Goal: Contribute content: Contribute content

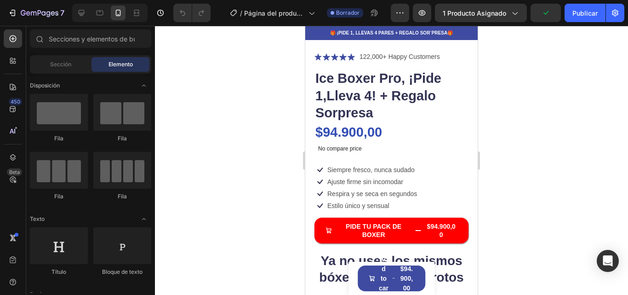
scroll to position [203, 0]
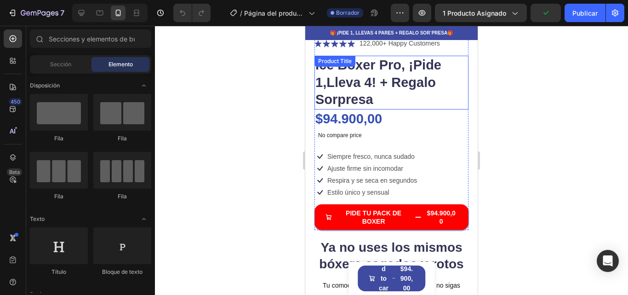
click at [388, 63] on h1 "Ice Boxer Pro, ¡Pide 1,Lleva 4! + Regalo Sorpresa" at bounding box center [392, 83] width 154 height 54
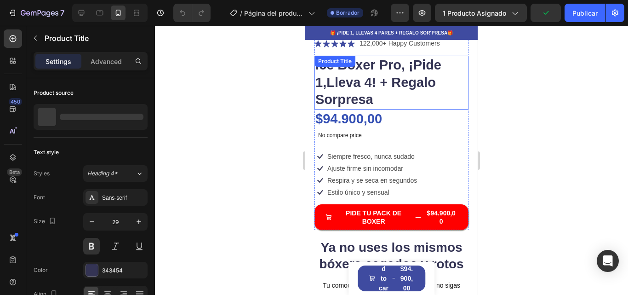
click at [388, 63] on div "Ice Boxer Pro, ¡Pide 1,Lleva 4! + Regalo Sorpresa Product Title" at bounding box center [392, 83] width 154 height 54
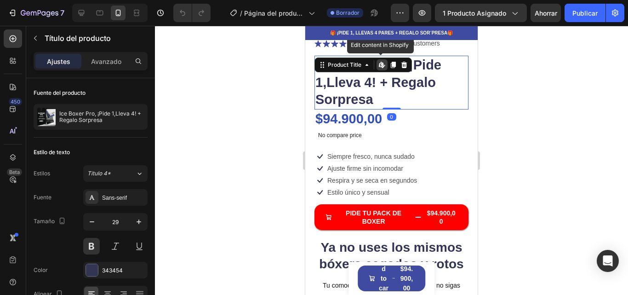
click at [321, 80] on h1 "Ice Boxer Pro, ¡Pide 1,Lleva 4! + Regalo Sorpresa" at bounding box center [392, 83] width 154 height 54
click at [316, 73] on h1 "Ice Boxer Pro, ¡Pide 1,Lleva 4! + Regalo Sorpresa" at bounding box center [392, 83] width 154 height 54
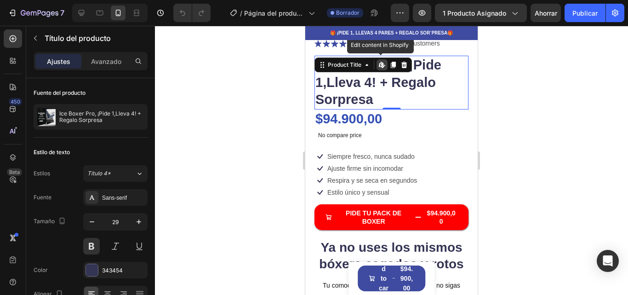
click at [316, 73] on h1 "Ice Boxer Pro, ¡Pide 1,Lleva 4! + Regalo Sorpresa" at bounding box center [392, 83] width 154 height 54
click at [321, 74] on h1 "Ice Boxer Pro, ¡Pide 1,Lleva 4! + Regalo Sorpresa" at bounding box center [392, 83] width 154 height 54
click at [347, 76] on h1 "Ice Boxer Pro, ¡Pide 1,Lleva 4! + Regalo Sorpresa" at bounding box center [392, 83] width 154 height 54
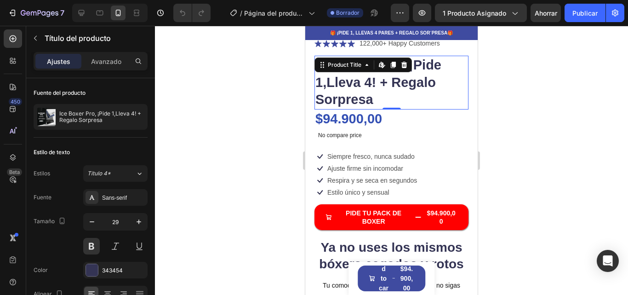
click at [347, 76] on h1 "Ice Boxer Pro, ¡Pide 1,Lleva 4! + Regalo Sorpresa" at bounding box center [392, 83] width 154 height 54
click at [401, 97] on h1 "Ice Boxer Pro, ¡Pide 1,Lleva 4! + Regalo Sorpresa" at bounding box center [392, 83] width 154 height 54
click at [380, 61] on icon at bounding box center [382, 64] width 7 height 7
click at [580, 17] on font "Publicar" at bounding box center [585, 13] width 25 height 10
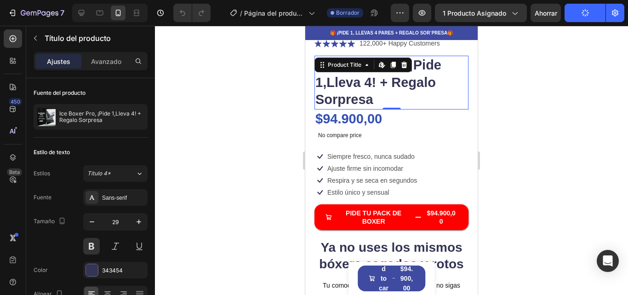
click at [575, 83] on div at bounding box center [391, 160] width 473 height 269
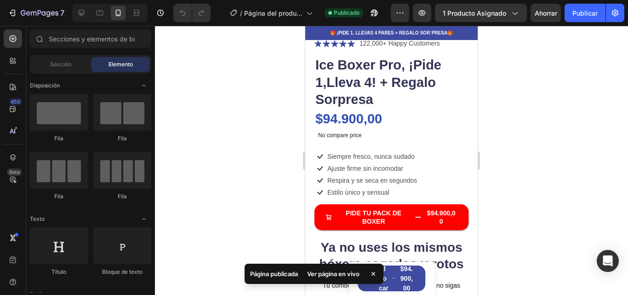
click at [584, 73] on div at bounding box center [391, 160] width 473 height 269
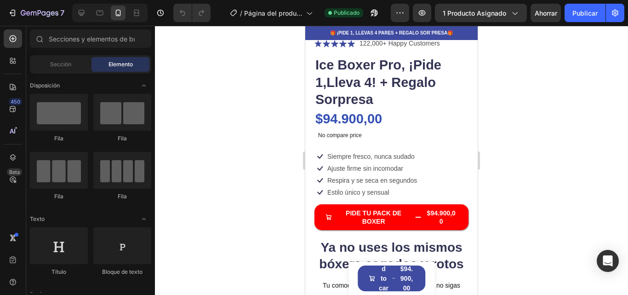
click at [571, 23] on div "7 / Página del producto - [DATE] 05:41:20 Publicado Avance 1 producto asignado …" at bounding box center [314, 13] width 628 height 26
click at [590, 19] on button "Publicar" at bounding box center [585, 13] width 41 height 18
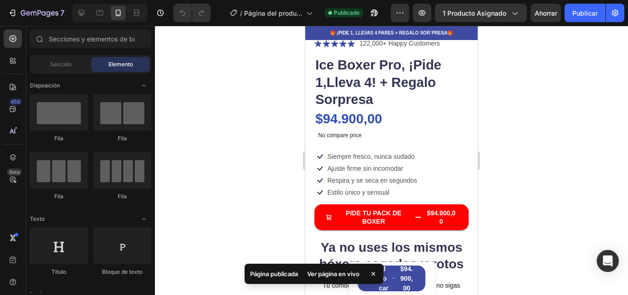
click at [332, 276] on font "Ver página en vivo" at bounding box center [333, 273] width 52 height 7
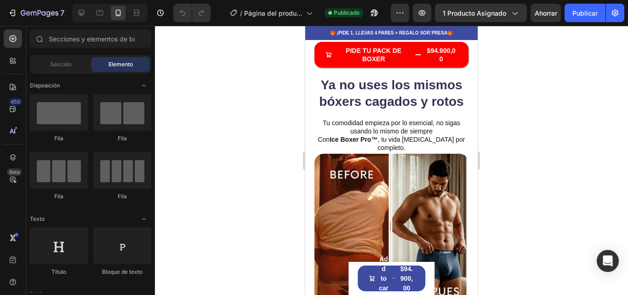
scroll to position [376, 0]
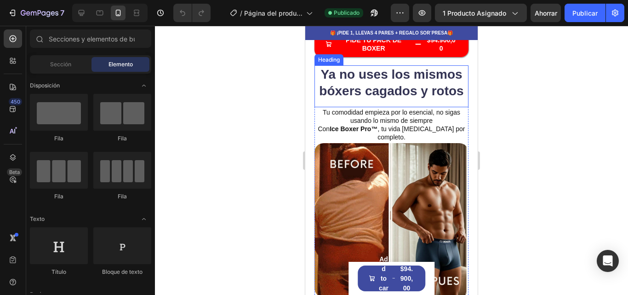
click at [358, 83] on strong "Ya no uses los mismos bóxers cagados y rotos" at bounding box center [391, 82] width 144 height 31
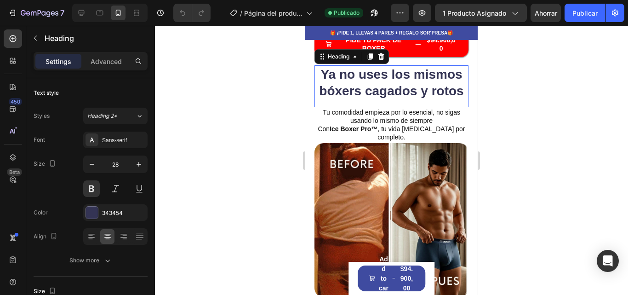
click at [407, 85] on strong "Ya no uses los mismos bóxers cagados y rotos" at bounding box center [391, 82] width 144 height 31
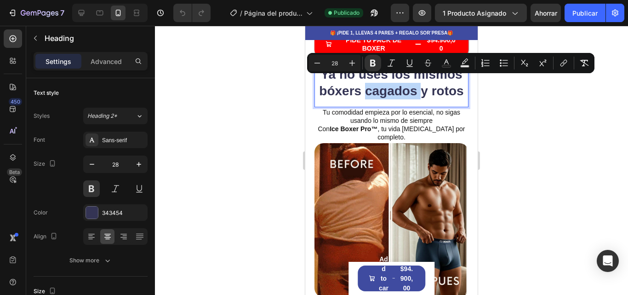
click at [410, 86] on strong "Ya no uses los mismos bóxers cagados y rotos" at bounding box center [391, 82] width 144 height 31
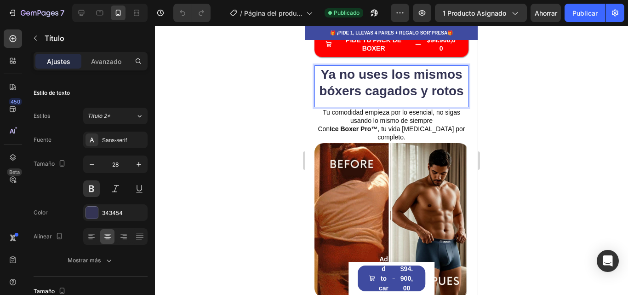
click at [414, 83] on strong "Ya no uses los mismos bóxers cagados y rotos" at bounding box center [391, 82] width 144 height 31
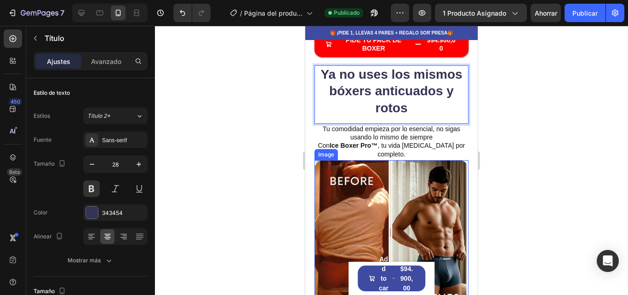
click at [506, 119] on div at bounding box center [391, 160] width 473 height 269
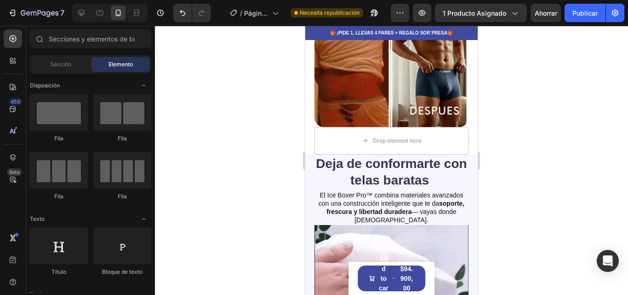
scroll to position [597, 0]
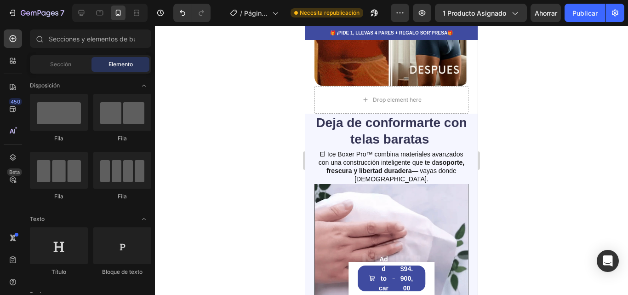
drag, startPoint x: 475, startPoint y: 53, endPoint x: 785, endPoint y: 199, distance: 342.2
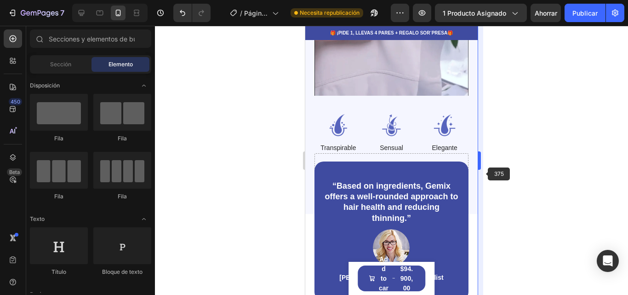
scroll to position [853, 0]
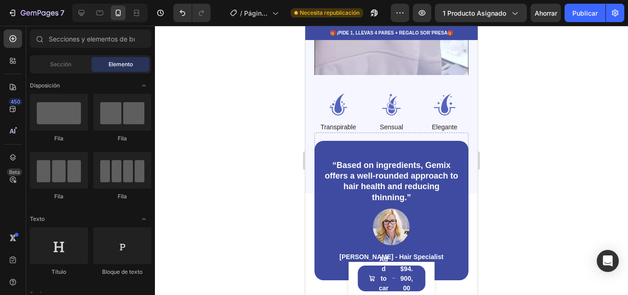
click at [498, 106] on div at bounding box center [391, 160] width 473 height 269
click at [415, 160] on p "“Based on ingredients, Gemix offers a well-rounded approach to hair health and …" at bounding box center [392, 181] width 134 height 43
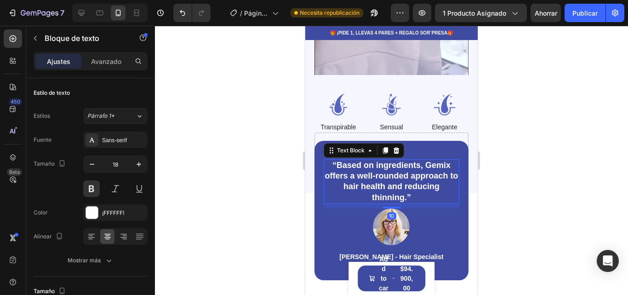
click at [507, 114] on div at bounding box center [391, 160] width 473 height 269
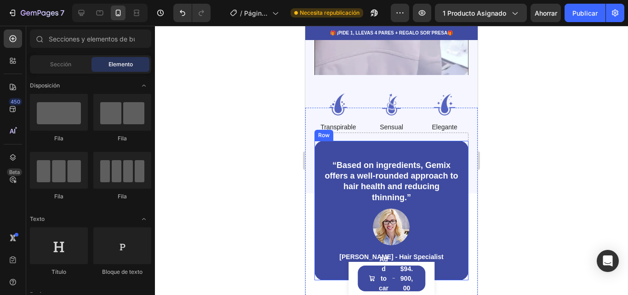
click at [451, 144] on div "“Based on ingredients, Gemix offers a well-rounded approach to hair health and …" at bounding box center [392, 211] width 154 height 140
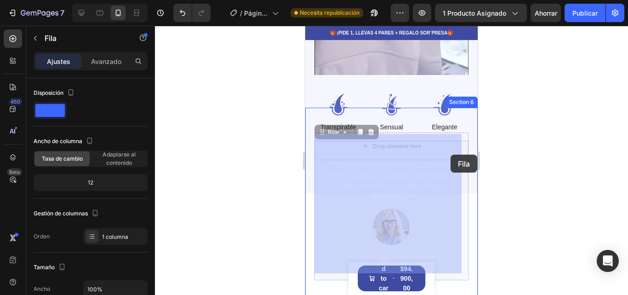
drag, startPoint x: 451, startPoint y: 144, endPoint x: 451, endPoint y: 155, distance: 10.6
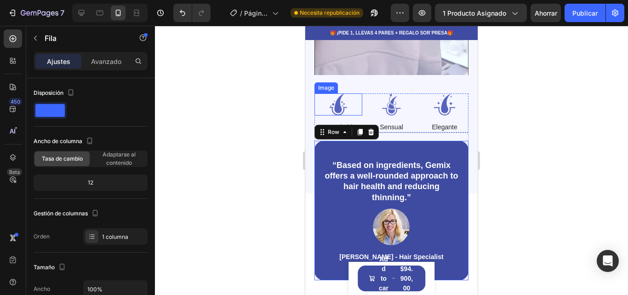
click at [341, 96] on img at bounding box center [339, 104] width 48 height 22
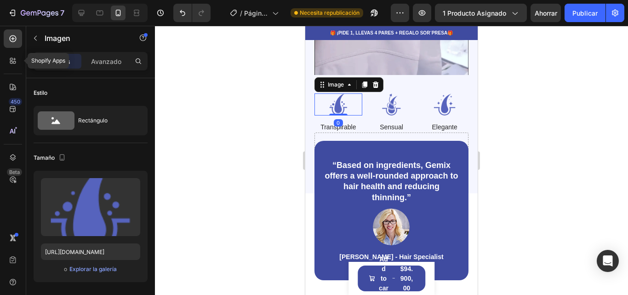
click at [16, 62] on icon at bounding box center [14, 62] width 3 height 3
click at [12, 0] on div "7 / Página del producto - [DATE] 05:41:20 Necesita republicación Avance 1 produ…" at bounding box center [314, 0] width 628 height 0
click at [12, 38] on icon at bounding box center [12, 38] width 9 height 9
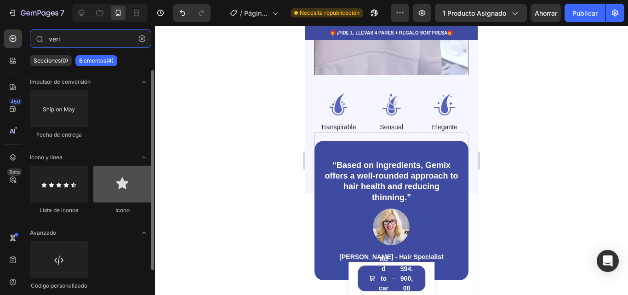
type input "veri"
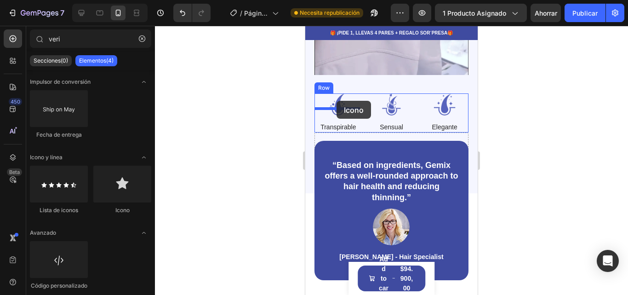
drag, startPoint x: 424, startPoint y: 212, endPoint x: 337, endPoint y: 103, distance: 139.7
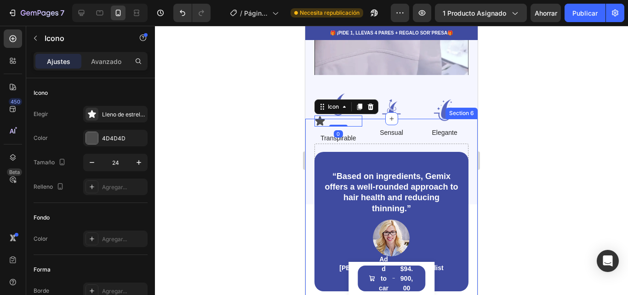
click at [377, 119] on div "“Based on ingredients, Gemix offers a well-rounded approach to hair health and …" at bounding box center [391, 222] width 173 height 206
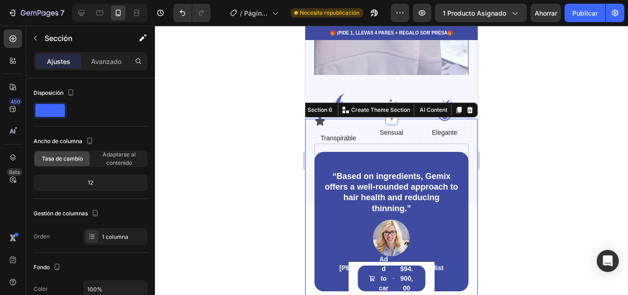
click at [532, 138] on div at bounding box center [391, 160] width 473 height 269
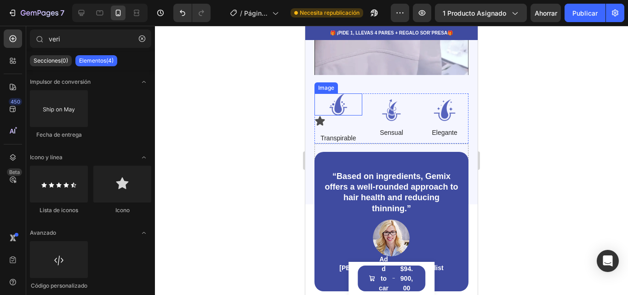
click at [336, 100] on img at bounding box center [339, 104] width 48 height 22
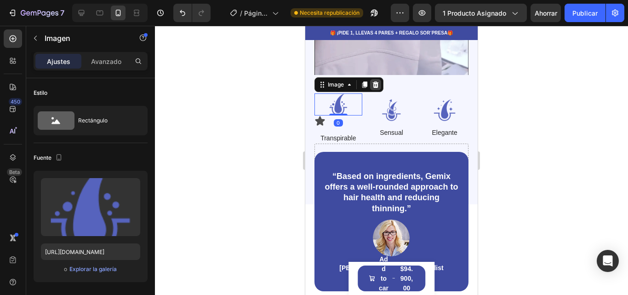
click at [375, 81] on icon at bounding box center [375, 84] width 7 height 7
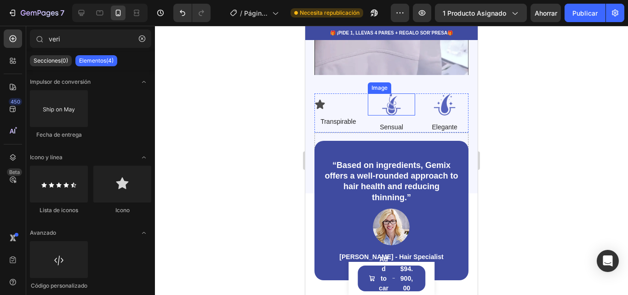
click at [385, 93] on img at bounding box center [392, 104] width 48 height 22
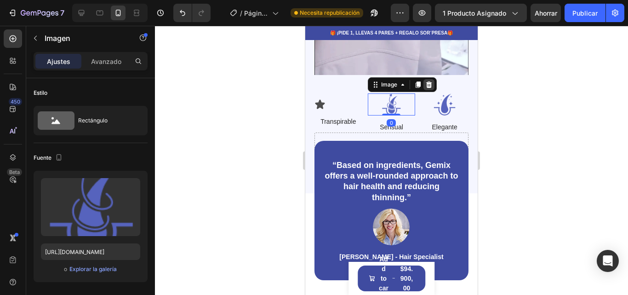
click at [426, 81] on icon at bounding box center [429, 84] width 7 height 7
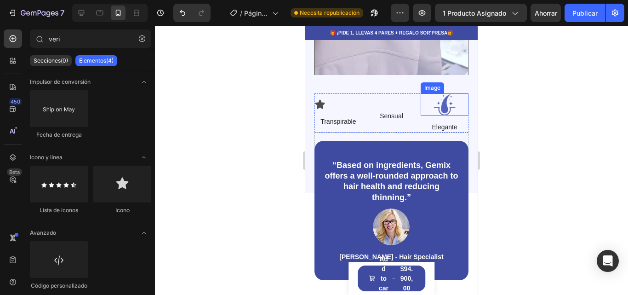
click at [433, 94] on img at bounding box center [445, 104] width 48 height 22
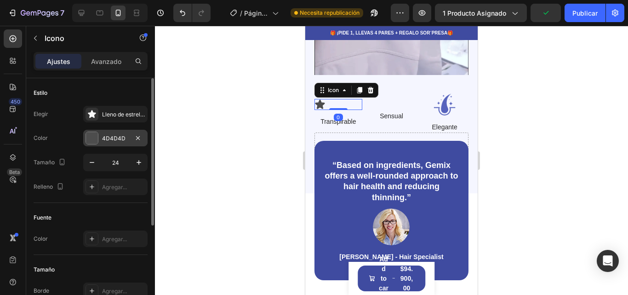
click at [109, 132] on div "4D4D4D" at bounding box center [115, 138] width 64 height 17
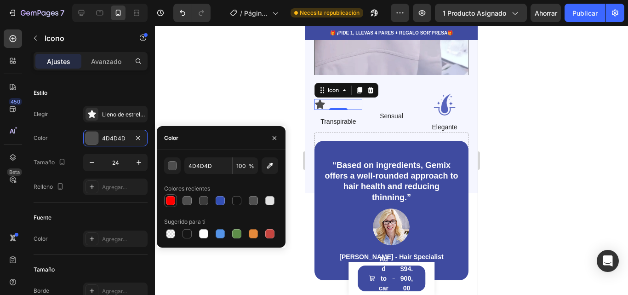
click at [171, 202] on div at bounding box center [170, 200] width 9 height 9
click at [271, 166] on icon "button" at bounding box center [269, 165] width 9 height 9
click at [167, 169] on button "button" at bounding box center [172, 165] width 17 height 17
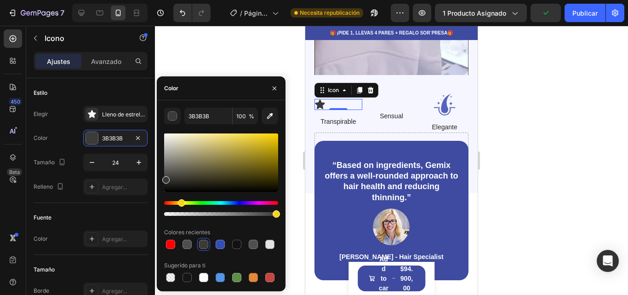
click at [180, 201] on div "Hue" at bounding box center [221, 203] width 114 height 4
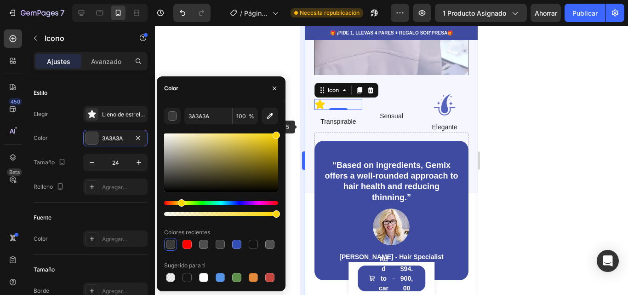
drag, startPoint x: 209, startPoint y: 184, endPoint x: 301, endPoint y: 127, distance: 107.9
click at [301, 0] on div "7 / Página del producto - [DATE] 05:41:20 Necesita republicación Avance 1 produ…" at bounding box center [314, 0] width 628 height 0
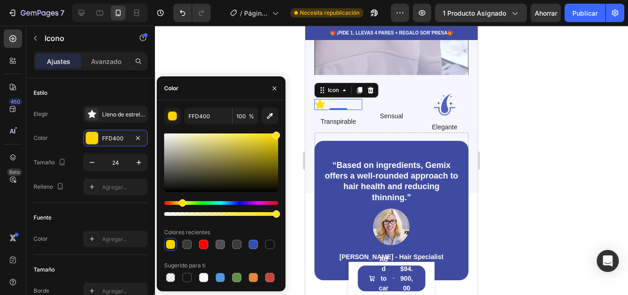
click at [181, 199] on div "Matiz" at bounding box center [182, 202] width 7 height 7
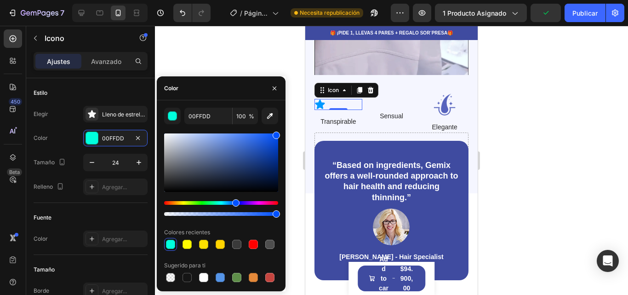
drag, startPoint x: 183, startPoint y: 205, endPoint x: 235, endPoint y: 199, distance: 51.8
click at [235, 199] on div "Matiz" at bounding box center [235, 202] width 7 height 7
drag, startPoint x: 227, startPoint y: 200, endPoint x: 200, endPoint y: 202, distance: 27.7
click at [200, 202] on div at bounding box center [221, 175] width 114 height 86
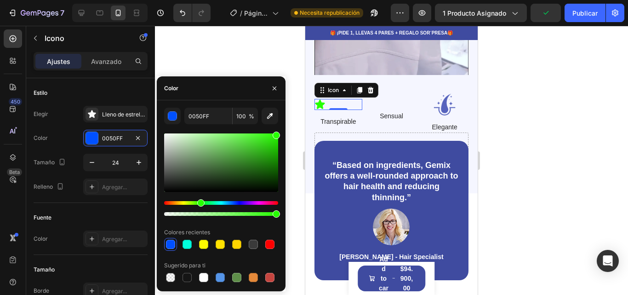
click at [200, 202] on div "Matiz" at bounding box center [221, 203] width 114 height 4
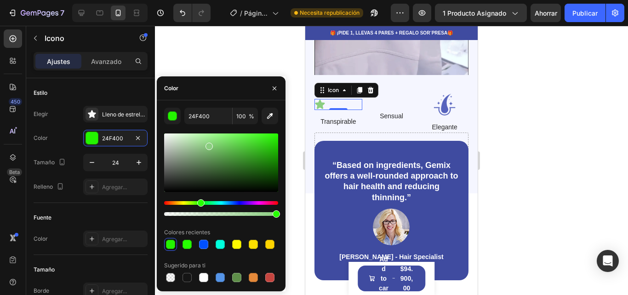
type input "8BCE80"
drag, startPoint x: 248, startPoint y: 167, endPoint x: 208, endPoint y: 144, distance: 46.4
click at [208, 144] on div at bounding box center [221, 162] width 114 height 58
click at [572, 95] on div at bounding box center [391, 160] width 473 height 269
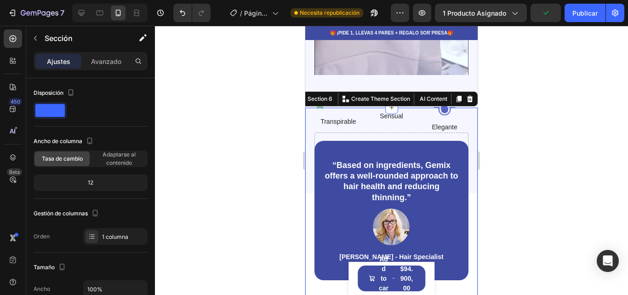
click at [544, 105] on div at bounding box center [391, 160] width 473 height 269
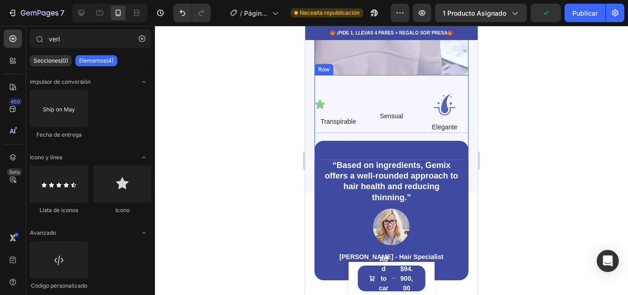
click at [441, 82] on div "Icon Transpirable Text Block Sensual Text Block Image Elegante Text Block Row D…" at bounding box center [392, 117] width 154 height 85
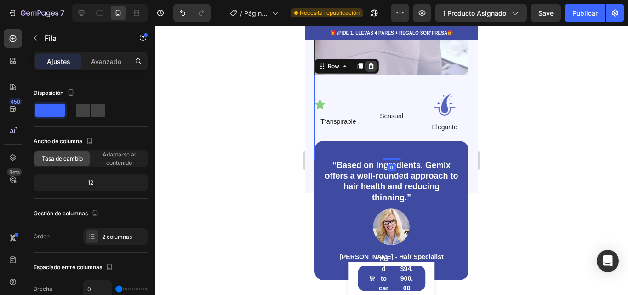
click at [369, 63] on icon at bounding box center [371, 66] width 6 height 6
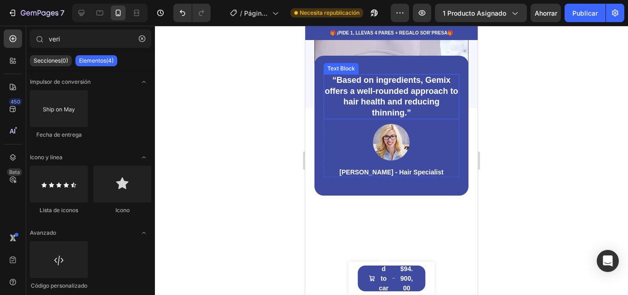
click at [420, 75] on p "“Based on ingredients, Gemix offers a well-rounded approach to hair health and …" at bounding box center [392, 96] width 134 height 43
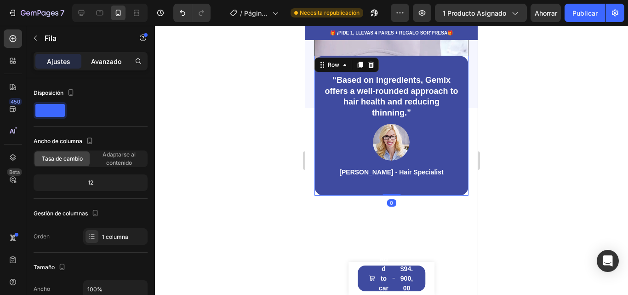
click at [90, 66] on div "Avanzado" at bounding box center [106, 61] width 46 height 15
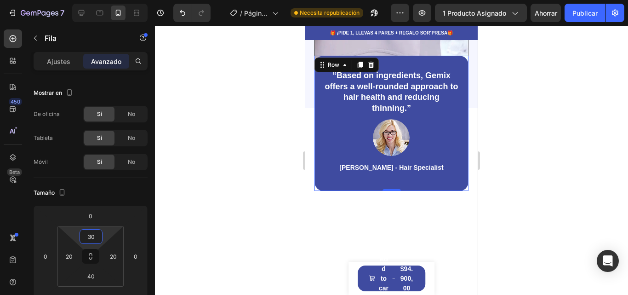
type input "28"
click at [93, 0] on html "7 / Página del producto - [DATE] 05:41:20 Necesita republicación Avance 1 produ…" at bounding box center [314, 0] width 628 height 0
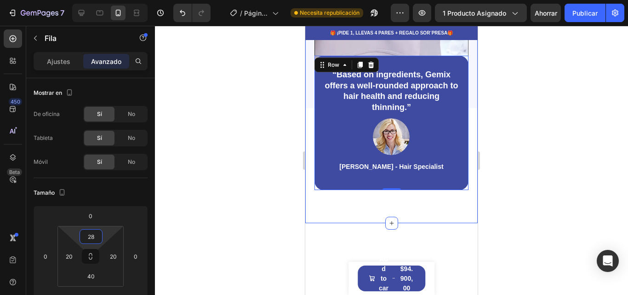
click at [425, 47] on div "“Based on ingredients, Gemix offers a well-rounded approach to hair health and …" at bounding box center [391, 123] width 173 height 201
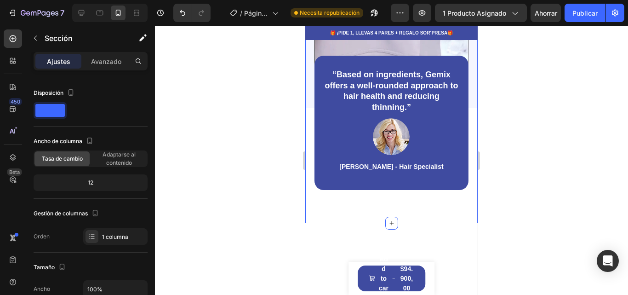
click at [425, 56] on div "“Based on ingredients, Gemix offers a well-rounded approach to hair health and …" at bounding box center [392, 123] width 154 height 134
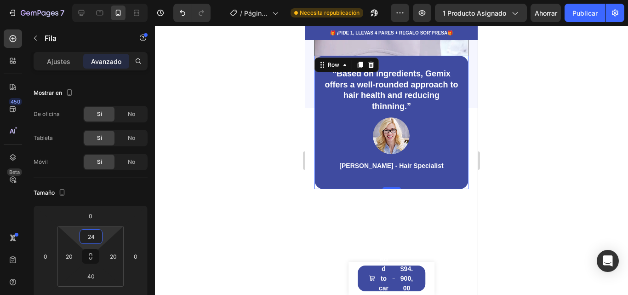
type input "22"
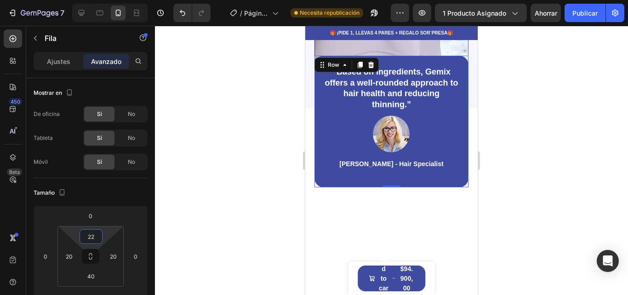
click at [97, 0] on html "7 / Página del producto - [DATE] 05:41:20 Necesita republicación Avance 1 produ…" at bounding box center [314, 0] width 628 height 0
click at [446, 56] on div "“Based on ingredients, Gemix offers a well-rounded approach to hair health and …" at bounding box center [392, 122] width 154 height 132
click at [451, 56] on div "“Based on ingredients, Gemix offers a well-rounded approach to hair health and …" at bounding box center [392, 122] width 154 height 132
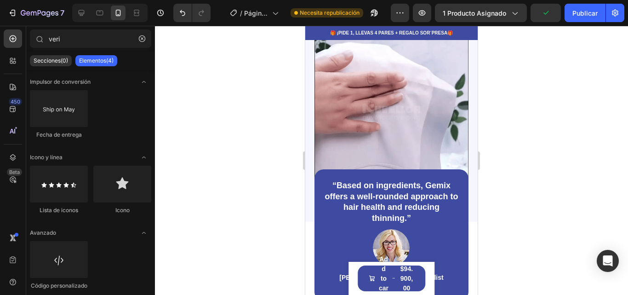
scroll to position [737, 0]
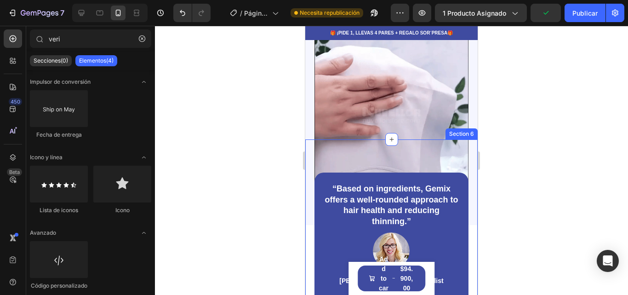
click at [417, 139] on div "“Based on ingredients, Gemix offers a well-rounded approach to hair health and …" at bounding box center [391, 238] width 173 height 198
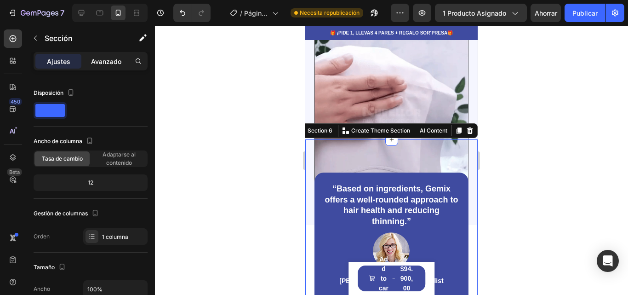
click at [114, 55] on div "Avanzado" at bounding box center [106, 61] width 46 height 15
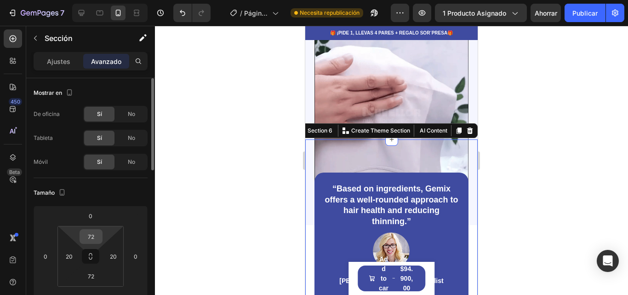
click at [94, 230] on div "72" at bounding box center [91, 236] width 23 height 15
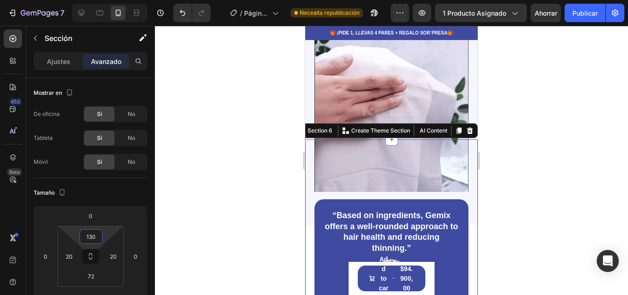
type input "134"
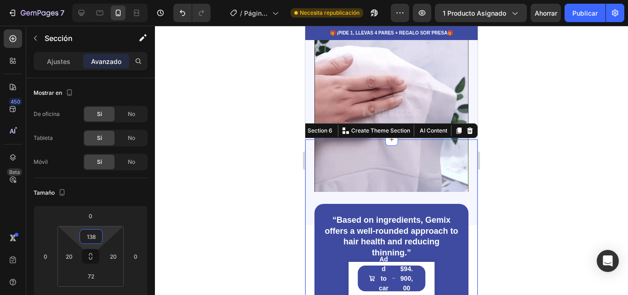
drag, startPoint x: 94, startPoint y: 245, endPoint x: 524, endPoint y: 170, distance: 436.1
click at [94, 0] on html "7 / Página del producto - [DATE] 05:41:20 Necesita republicación Avance 1 produ…" at bounding box center [314, 0] width 628 height 0
click at [517, 194] on div at bounding box center [391, 160] width 473 height 269
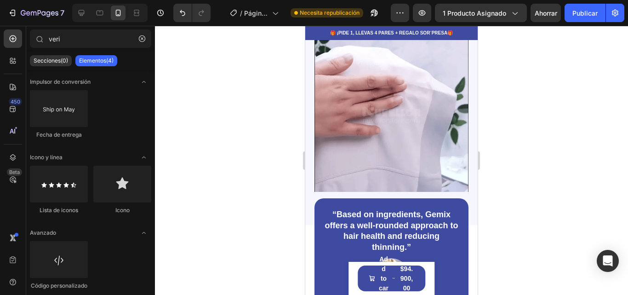
click at [524, 170] on div at bounding box center [391, 160] width 473 height 269
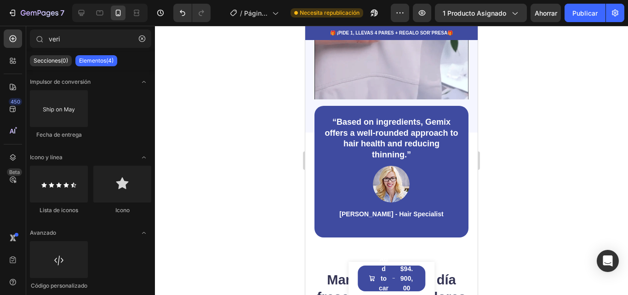
scroll to position [846, 0]
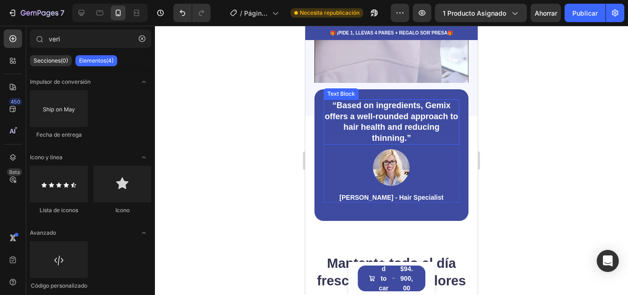
click at [378, 127] on p "“Based on ingredients, Gemix offers a well-rounded approach to hair health and …" at bounding box center [392, 121] width 134 height 43
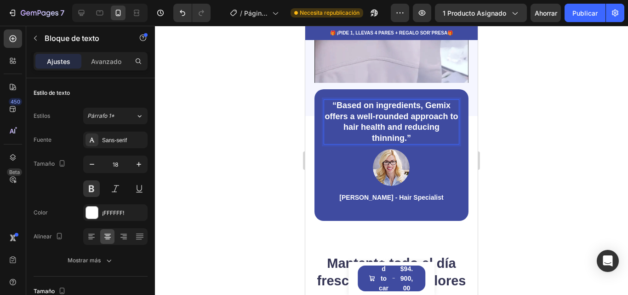
click at [406, 132] on p "“Based on ingredients, Gemix offers a well-rounded approach to hair health and …" at bounding box center [392, 121] width 134 height 43
click at [402, 129] on p "“Based on ingredients, Gemix offers a well-rounded approach to hair health and …" at bounding box center [392, 121] width 134 height 43
drag, startPoint x: 404, startPoint y: 131, endPoint x: 336, endPoint y: 96, distance: 76.7
click at [340, 100] on p "“Based on ingredients, Gemix offers a well-rounded approach to hair health and …" at bounding box center [392, 121] width 134 height 43
click at [336, 100] on p "“Based on ingredients, Gemix offers a well-rounded approach to hair health and …" at bounding box center [392, 121] width 134 height 43
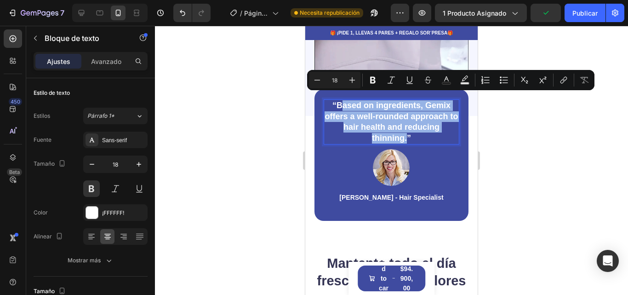
drag, startPoint x: 336, startPoint y: 98, endPoint x: 403, endPoint y: 131, distance: 74.1
click at [403, 131] on p "“Based on ingredients, Gemix offers a well-rounded approach to hair health and …" at bounding box center [392, 121] width 134 height 43
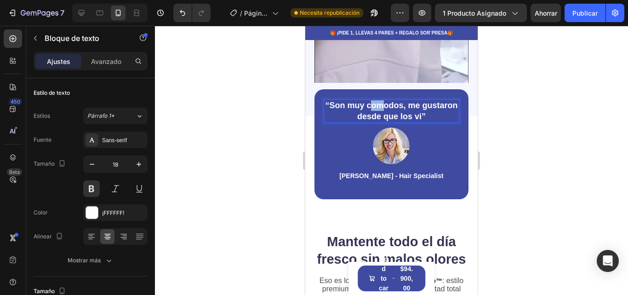
drag, startPoint x: 388, startPoint y: 94, endPoint x: 401, endPoint y: 100, distance: 13.8
click at [401, 100] on p "“Son muy comodos, me gustaron desde que los vi”" at bounding box center [392, 111] width 134 height 22
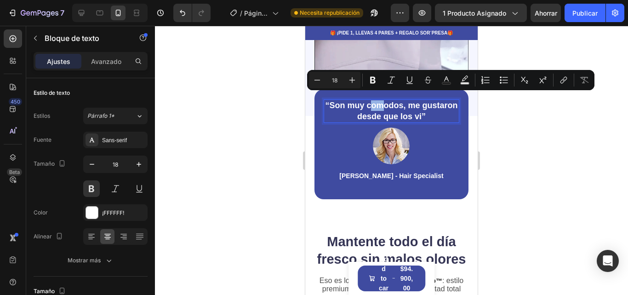
click at [401, 100] on p "“Son muy comodos, me gustaron desde que los vi”" at bounding box center [392, 111] width 134 height 22
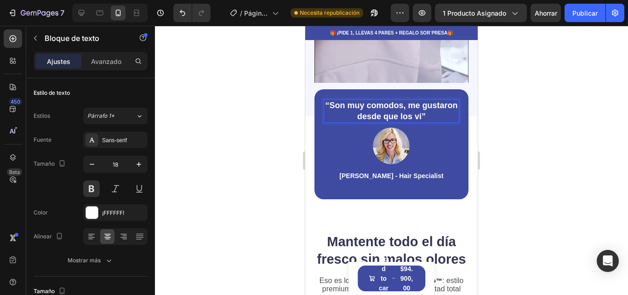
click at [401, 100] on p "“Son muy comodos, me gustaron desde que los vi”" at bounding box center [392, 111] width 134 height 22
click at [305, 26] on lt-span "cómodos" at bounding box center [305, 26] width 0 height 0
click at [443, 113] on p "“Son muy cómodos, me gustaron desde que los vi”" at bounding box center [392, 111] width 134 height 22
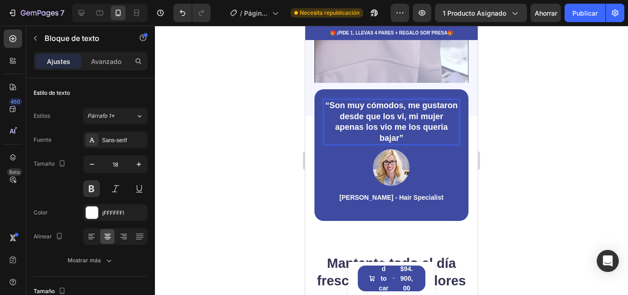
click at [408, 121] on p "“Son muy cómodos, me gustaron desde que los vi, mi mujer apenas los vio me los …" at bounding box center [392, 121] width 134 height 43
click at [305, 26] on lt-span "vio ," at bounding box center [305, 26] width 0 height 0
click at [506, 166] on div at bounding box center [391, 160] width 473 height 269
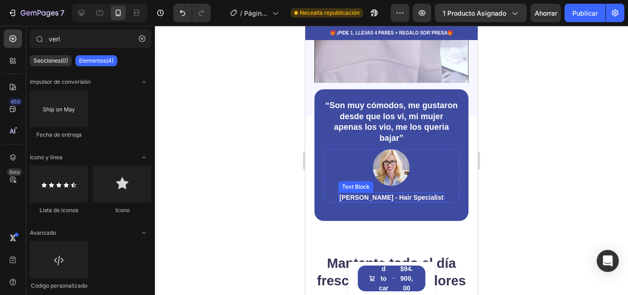
click at [401, 193] on p "[PERSON_NAME] - Hair Specialist" at bounding box center [392, 197] width 104 height 8
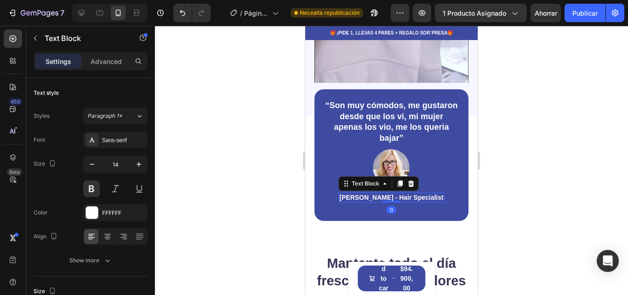
click at [401, 193] on p "[PERSON_NAME] - Hair Specialist" at bounding box center [392, 197] width 104 height 8
